Goal: Information Seeking & Learning: Learn about a topic

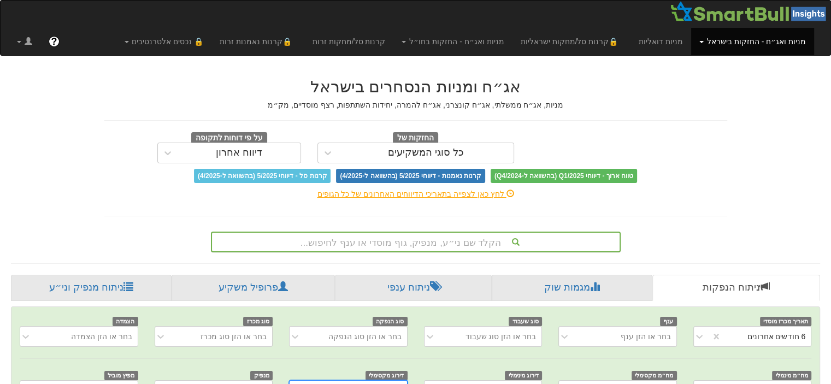
click at [472, 243] on div "הקלד שם ני״ע, מנפיק, גוף מוסדי או ענף לחיפוש..." at bounding box center [416, 242] width 410 height 21
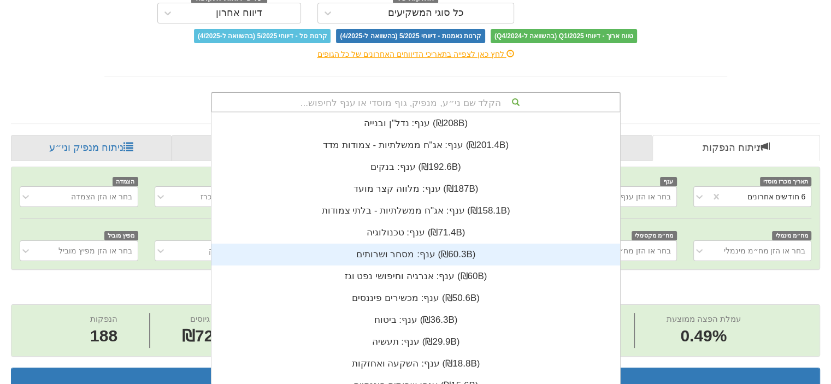
scroll to position [0, 2201]
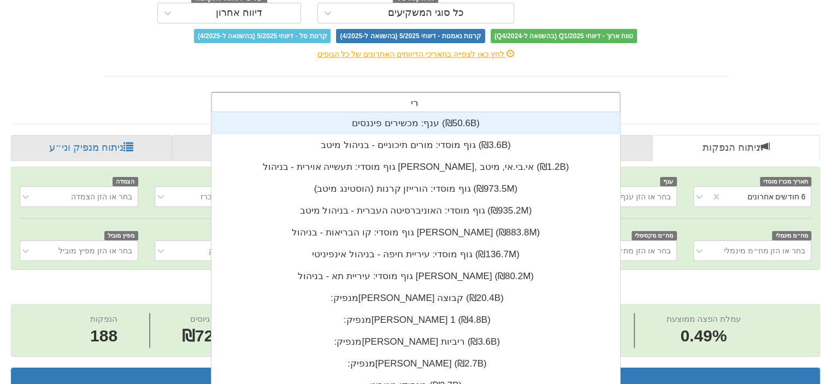
type input "[PERSON_NAME]"
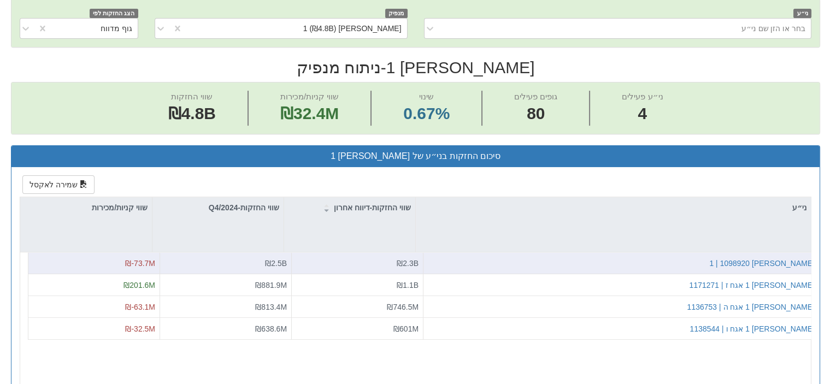
scroll to position [328, 0]
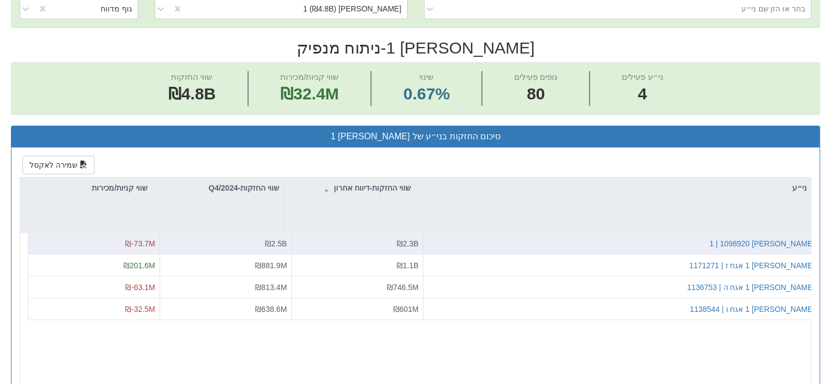
click at [715, 244] on div "[PERSON_NAME] 1 | 1098920" at bounding box center [621, 243] width 387 height 11
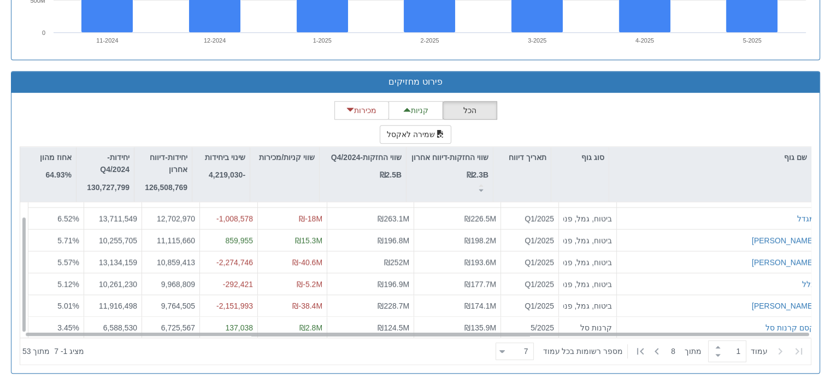
scroll to position [16, 0]
